Goal: Communication & Community: Answer question/provide support

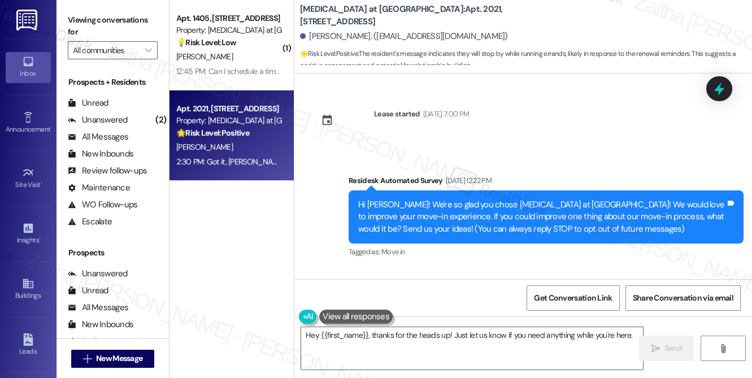
scroll to position [993, 0]
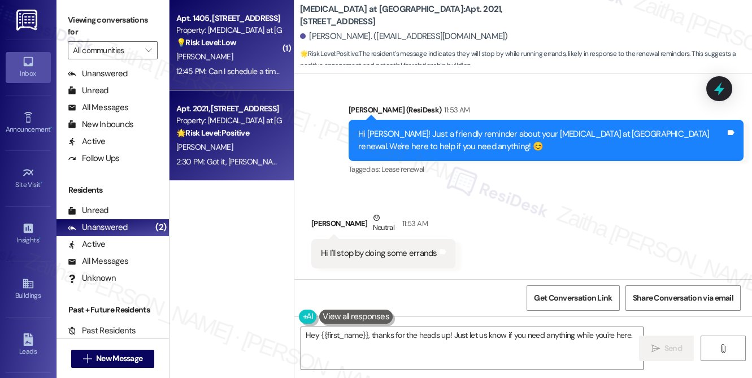
click at [253, 47] on div "💡 Risk Level: Low The resident is responding to a renewal reminder and wants to…" at bounding box center [228, 43] width 105 height 12
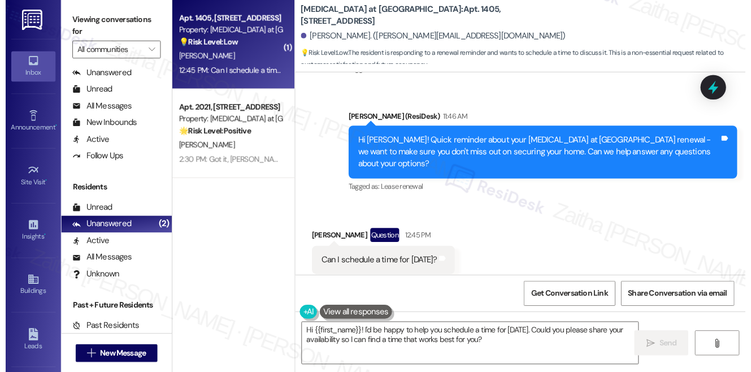
scroll to position [753, 0]
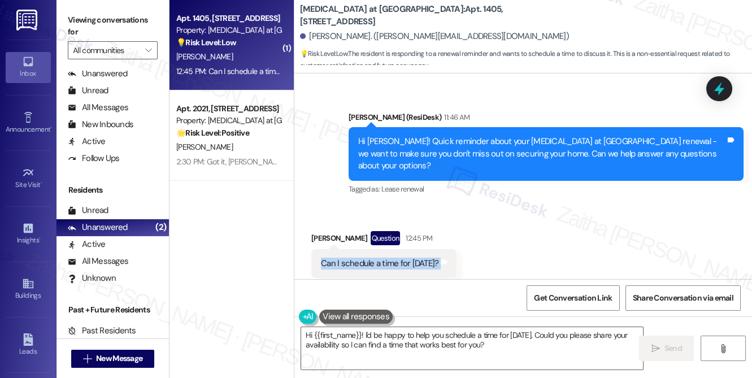
drag, startPoint x: 315, startPoint y: 238, endPoint x: 470, endPoint y: 246, distance: 155.6
click at [457, 249] on div "Can I schedule a time for [DATE]? Tags and notes" at bounding box center [383, 263] width 145 height 29
copy div "Can I schedule a time for [DATE]? Tags and notes"
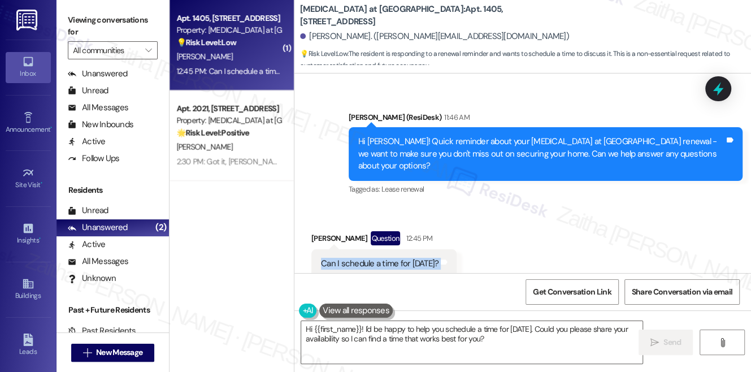
scroll to position [202, 0]
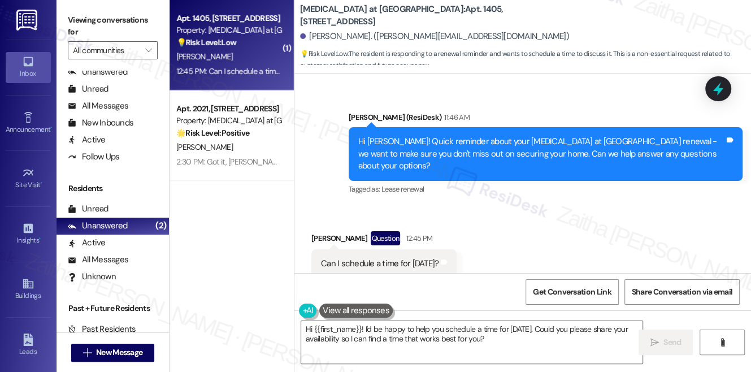
click at [546, 209] on div "Received via SMS [PERSON_NAME] Question 12:45 PM Can I schedule a time for [DAT…" at bounding box center [522, 255] width 457 height 98
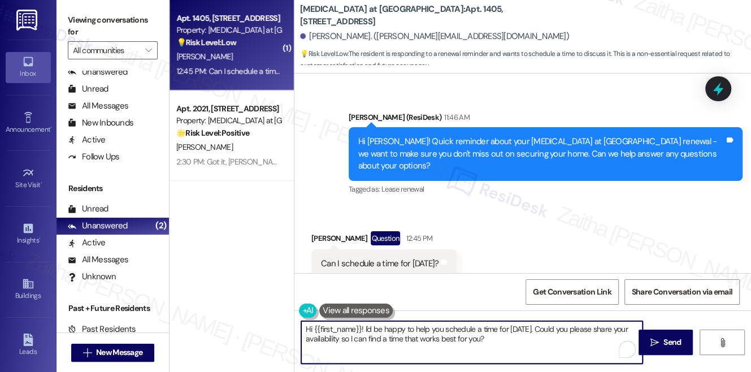
drag, startPoint x: 556, startPoint y: 328, endPoint x: 567, endPoint y: 335, distance: 12.7
click at [565, 336] on textarea "Hi {{first_name}}! I'd be happy to help you schedule a time for [DATE]. Could y…" at bounding box center [471, 342] width 341 height 42
paste textarea "Could you let me know what time of day works best for you, and if this is regar…"
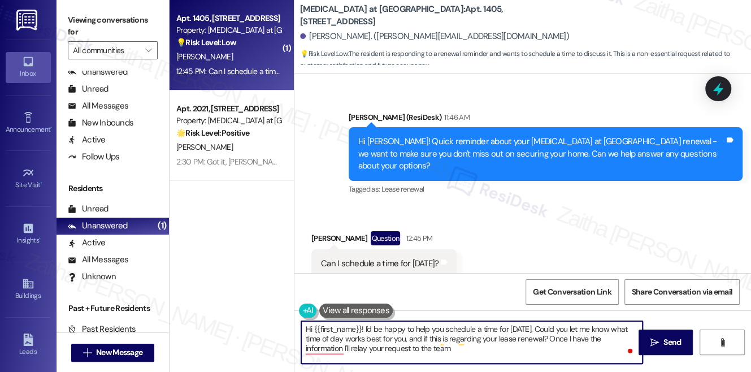
type textarea "Hi {{first_name}}! I'd be happy to help you schedule a time for [DATE]. Could y…"
drag, startPoint x: 305, startPoint y: 326, endPoint x: 499, endPoint y: 335, distance: 194.1
click at [503, 355] on textarea "Hi {{first_name}}! I'd be happy to help you schedule a time for [DATE]. Could y…" at bounding box center [471, 342] width 341 height 42
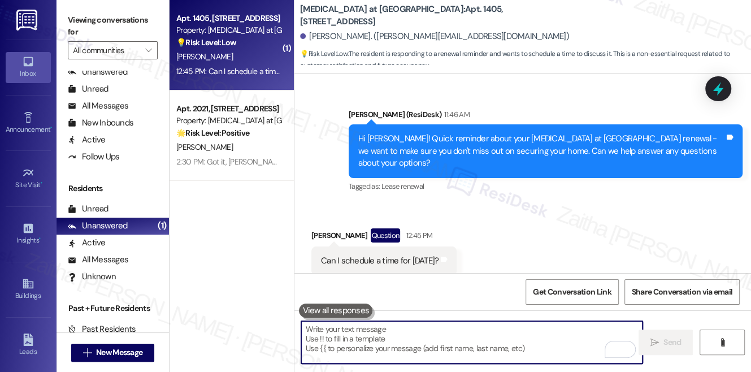
scroll to position [759, 0]
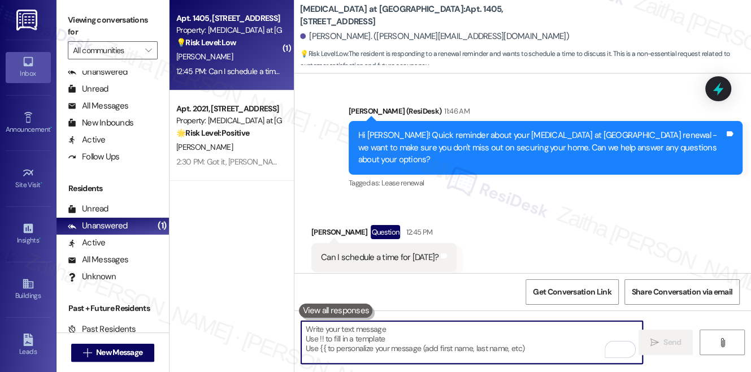
click at [368, 341] on textarea "To enrich screen reader interactions, please activate Accessibility in Grammarl…" at bounding box center [471, 342] width 341 height 42
paste textarea "I’d be happy to help schedule a time for [DATE]. Could you let me know what tim…"
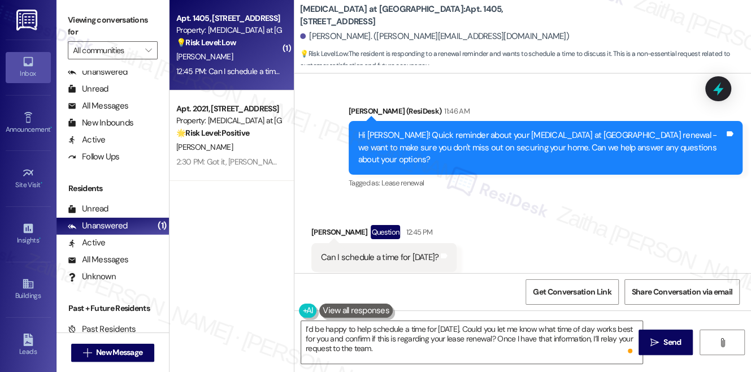
click at [318, 225] on div "[PERSON_NAME] Question 12:45 PM" at bounding box center [383, 234] width 145 height 18
copy div "[PERSON_NAME]"
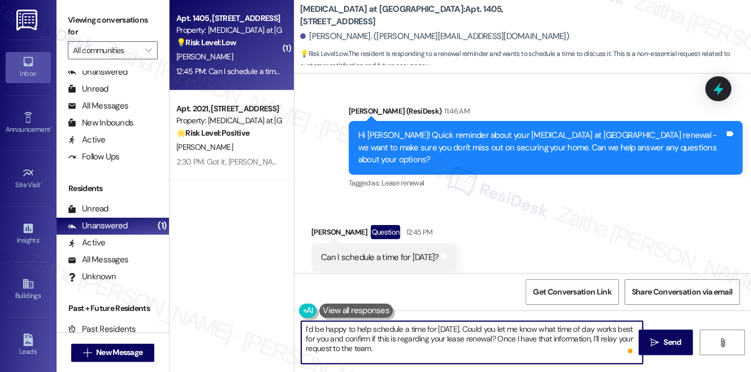
click at [480, 326] on textarea "I’d be happy to help schedule a time for [DATE]. Could you let me know what tim…" at bounding box center [471, 342] width 341 height 42
paste textarea "[PERSON_NAME]"
type textarea "I’d be happy to help schedule a time for [DATE],[PERSON_NAME]. Could you let me…"
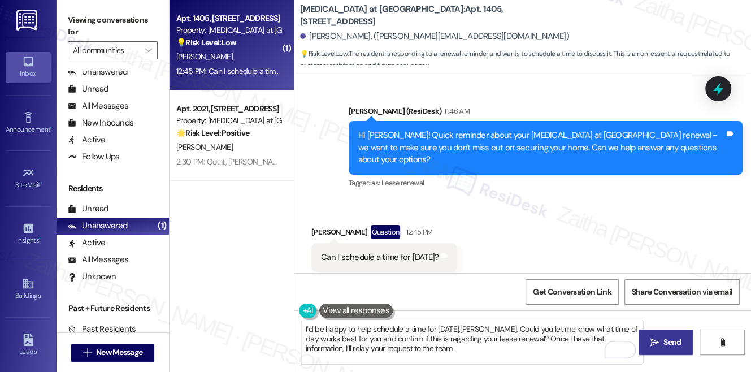
drag, startPoint x: 668, startPoint y: 341, endPoint x: 670, endPoint y: 336, distance: 6.1
click at [668, 341] on span "Send" at bounding box center [673, 342] width 18 height 12
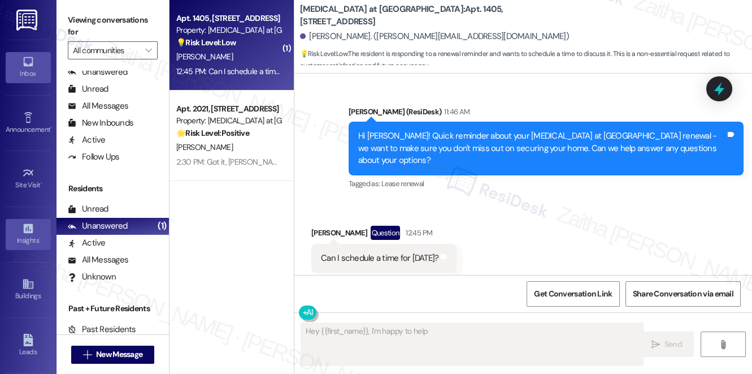
scroll to position [51, 0]
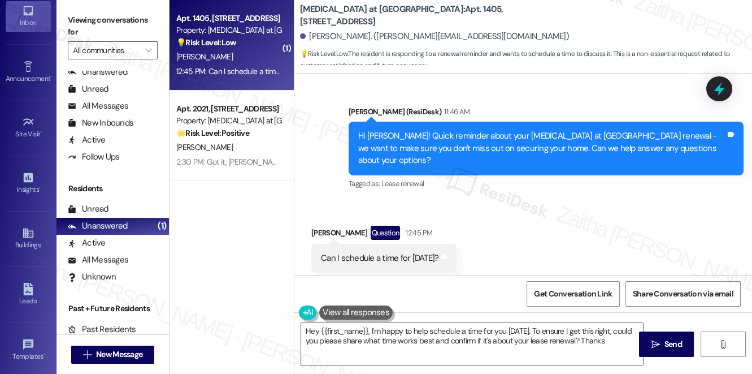
type textarea "Hey {{first_name}}, I'm happy to help schedule a time for you [DATE]. To ensure…"
